Goal: Check status: Check status

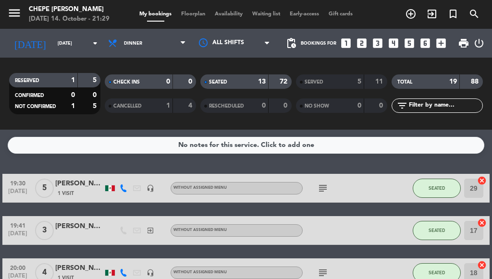
scroll to position [185, 0]
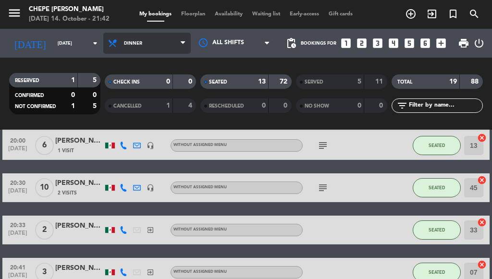
click at [168, 38] on span "Dinner" at bounding box center [146, 43] width 87 height 21
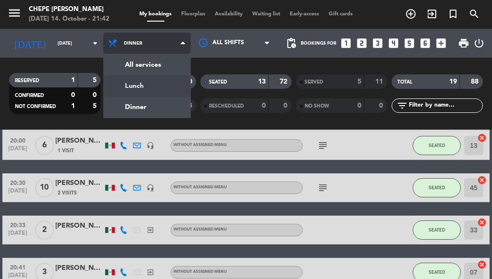
click at [171, 89] on div "menu Chepe [PERSON_NAME] [DATE] 14. October - 21:42 My bookings Floorplan Avail…" at bounding box center [246, 65] width 492 height 130
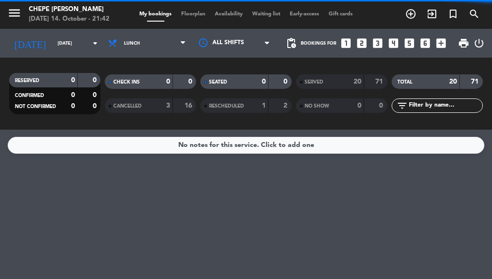
scroll to position [0, 0]
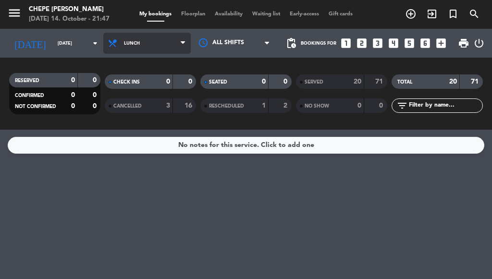
click at [145, 38] on span "Lunch" at bounding box center [146, 43] width 87 height 21
click at [151, 43] on span "Lunch" at bounding box center [146, 43] width 87 height 21
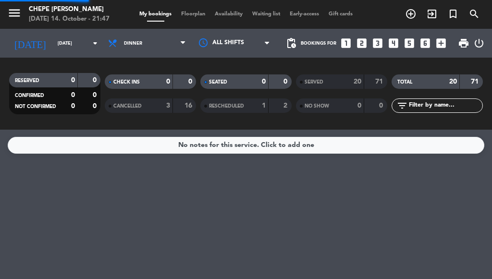
click at [140, 111] on div "menu Chepe [PERSON_NAME] [DATE] 14. October - 21:47 My bookings Floorplan Avail…" at bounding box center [246, 65] width 492 height 130
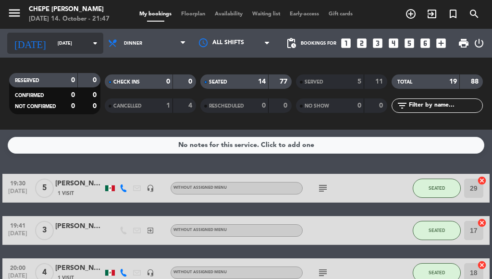
click at [61, 40] on input "[DATE]" at bounding box center [84, 43] width 63 height 15
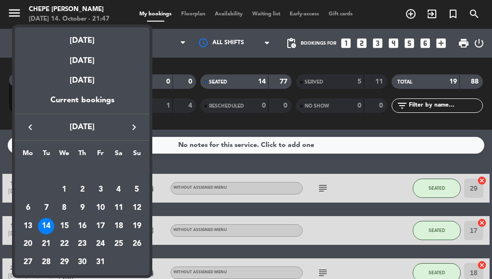
click at [163, 46] on div at bounding box center [246, 139] width 492 height 279
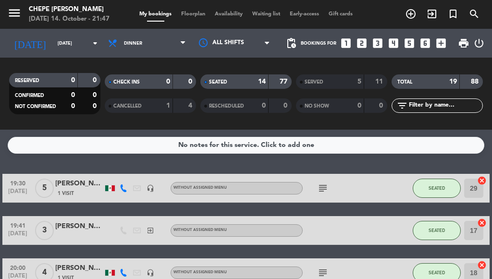
click at [163, 46] on span "Dinner" at bounding box center [146, 43] width 87 height 21
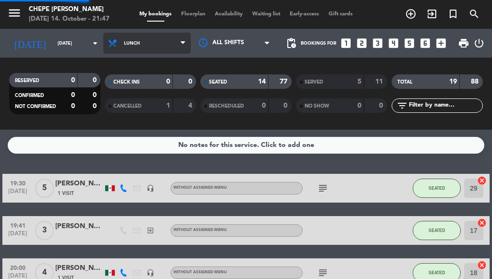
click at [140, 89] on div "menu Chepe [PERSON_NAME] [DATE] 14. October - 21:47 My bookings Floorplan Avail…" at bounding box center [246, 65] width 492 height 130
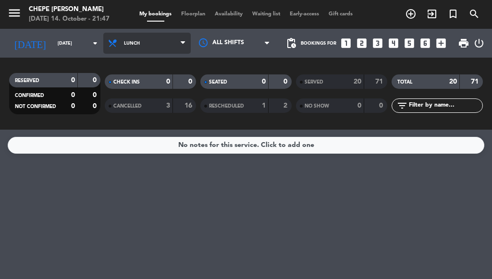
click at [139, 42] on span "Lunch" at bounding box center [146, 43] width 87 height 21
click at [119, 102] on div "menu Chepe [PERSON_NAME] [DATE] 14. October - 21:47 My bookings Floorplan Avail…" at bounding box center [246, 65] width 492 height 130
